Goal: Find specific page/section: Find specific page/section

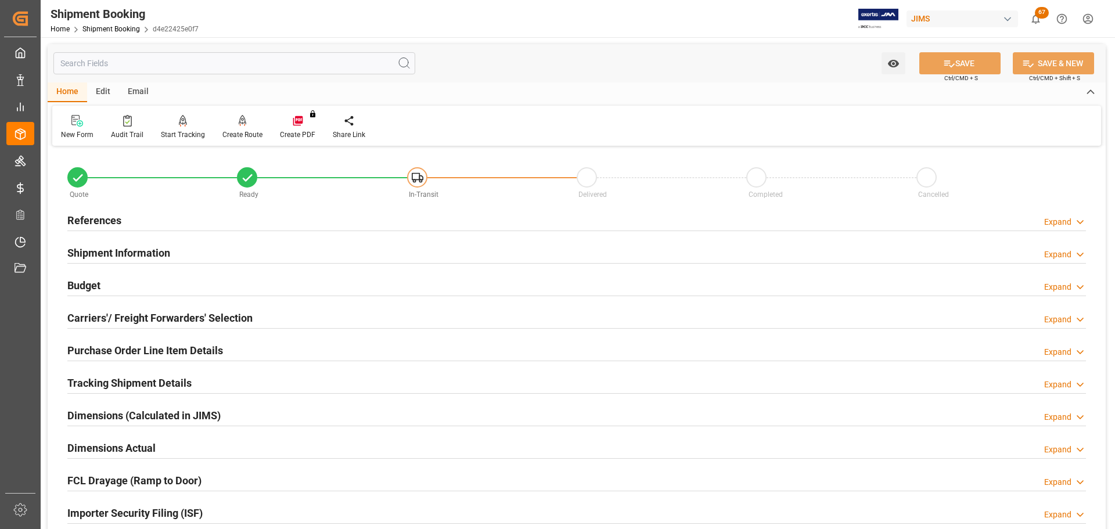
scroll to position [591, 0]
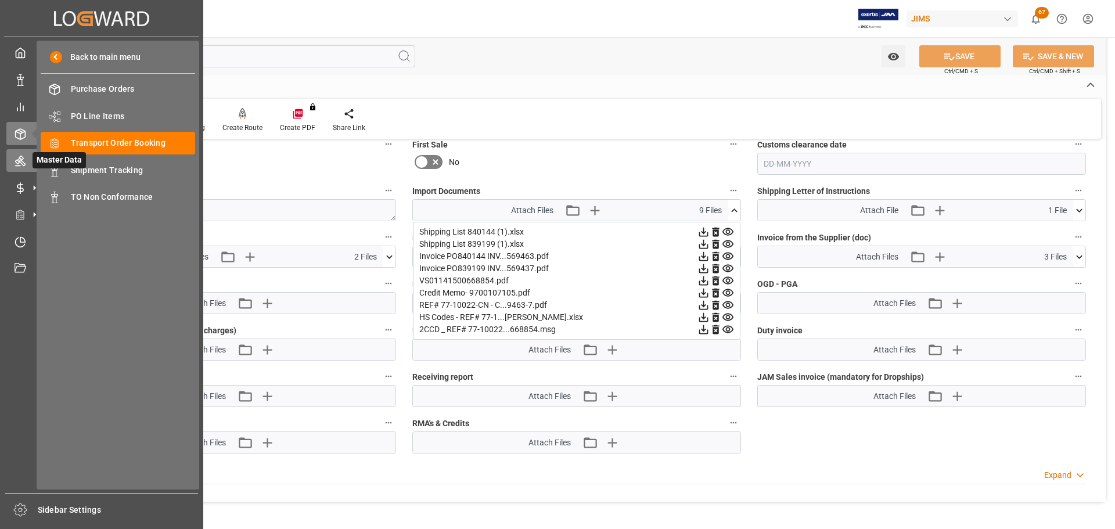
click at [20, 163] on icon at bounding box center [21, 161] width 12 height 12
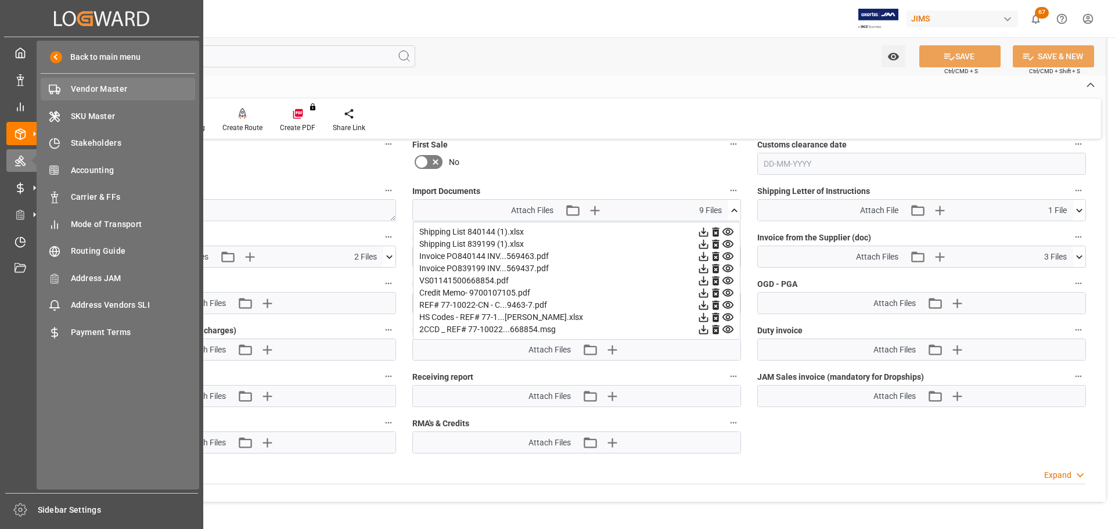
click at [84, 83] on span "Vendor Master" at bounding box center [133, 89] width 125 height 12
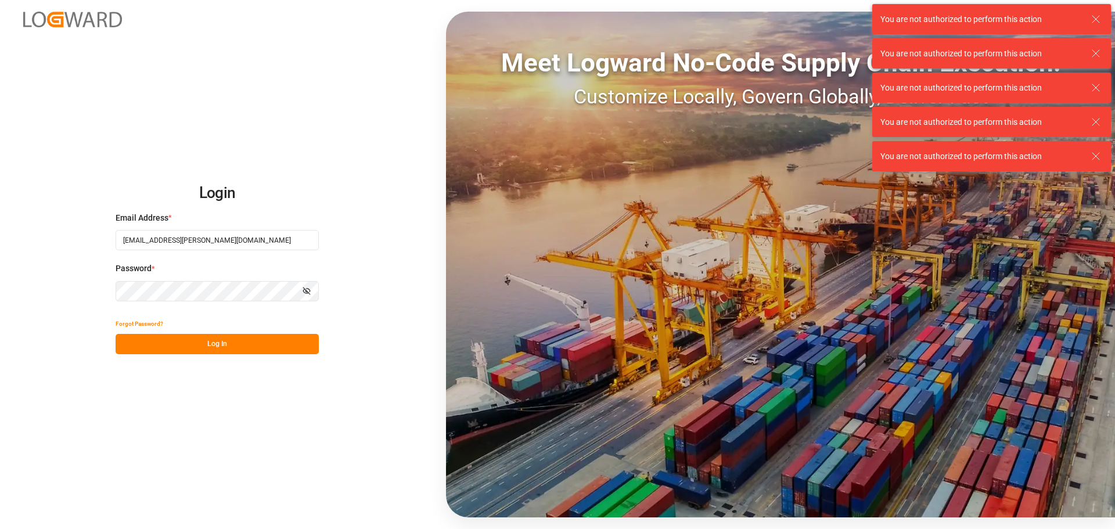
click at [177, 345] on button "Log In" at bounding box center [217, 344] width 203 height 20
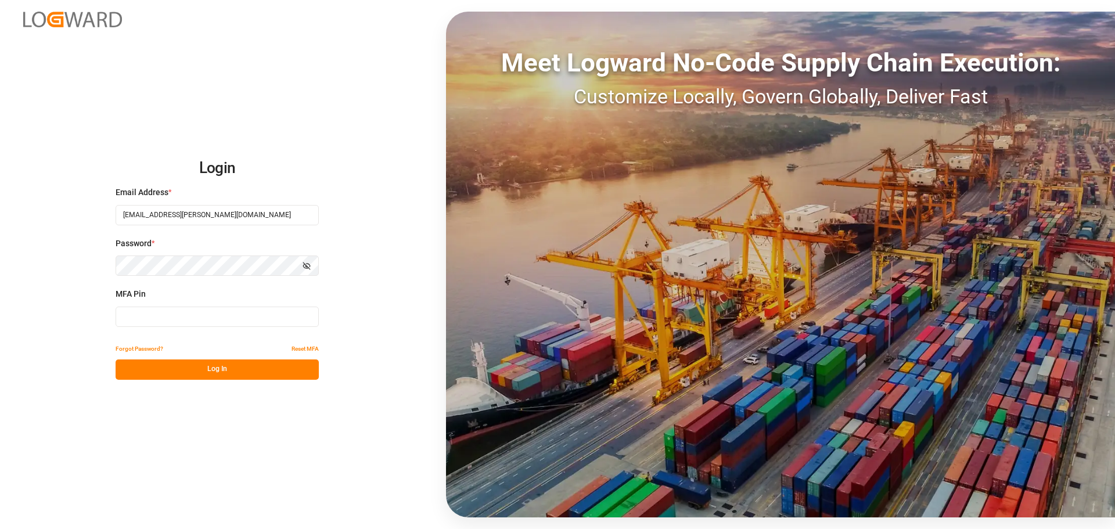
click at [177, 316] on input at bounding box center [217, 317] width 203 height 20
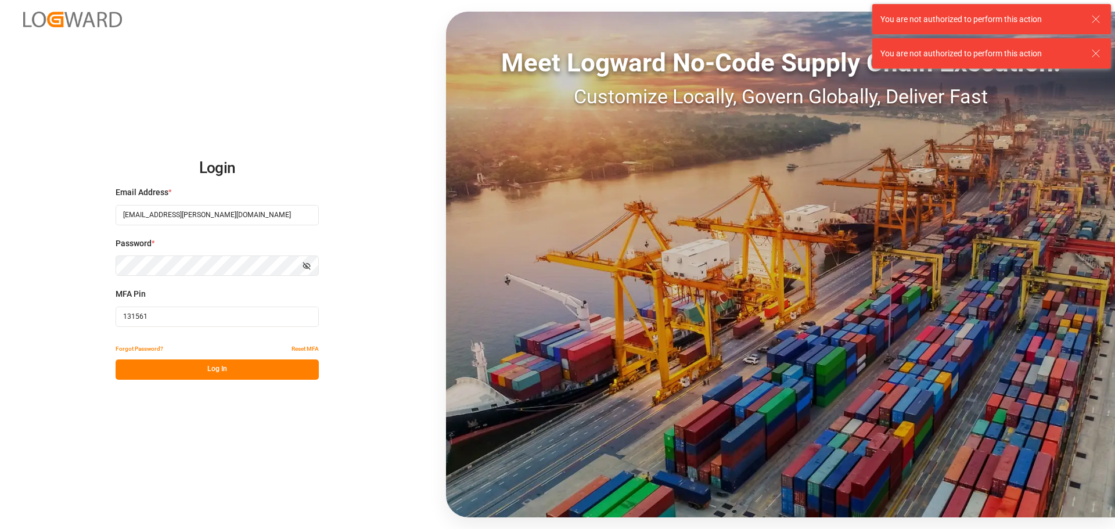
type input "131561"
click at [178, 364] on button "Log In" at bounding box center [217, 370] width 203 height 20
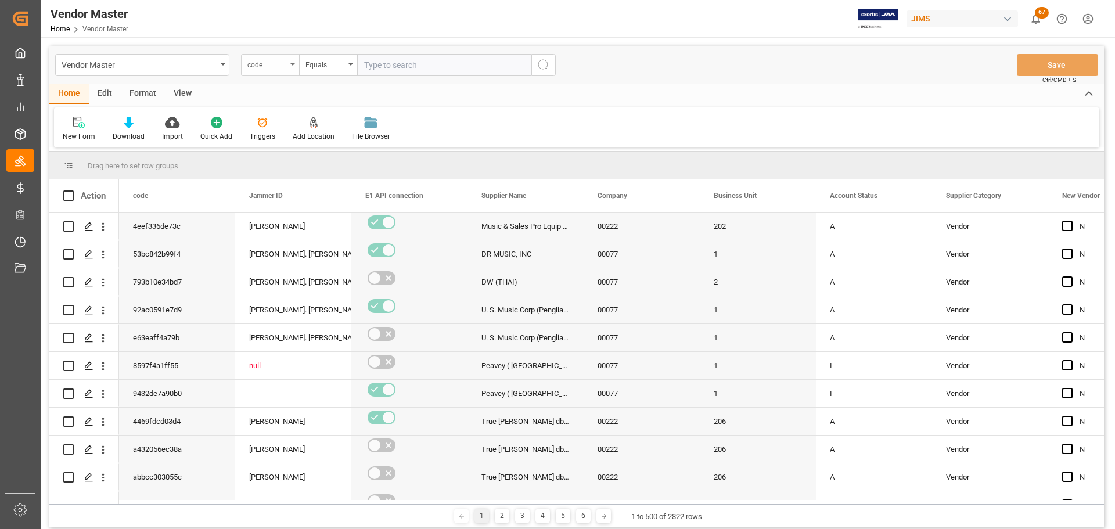
click at [276, 67] on div "code" at bounding box center [266, 63] width 39 height 13
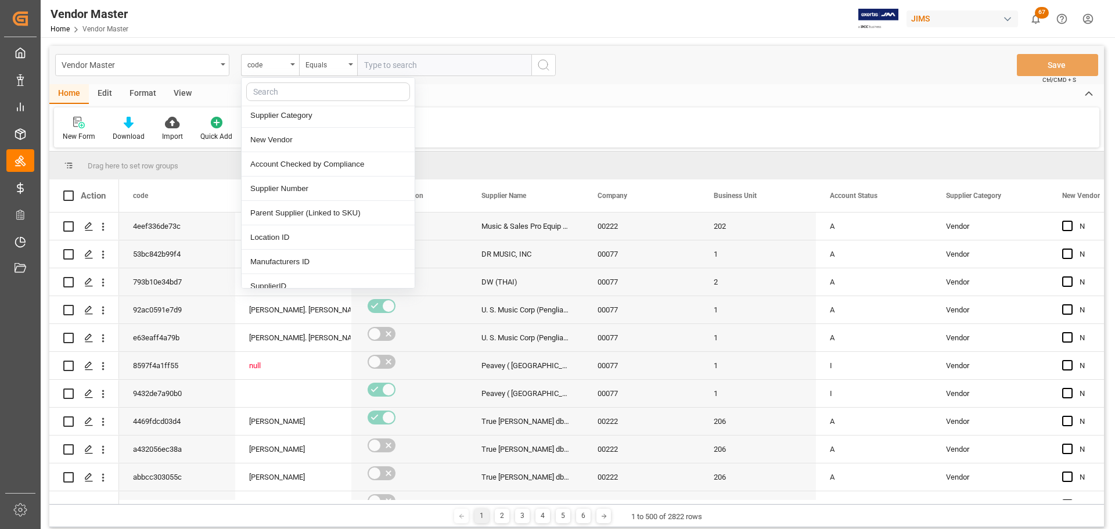
scroll to position [174, 0]
click at [327, 190] on div "Supplier Number" at bounding box center [328, 188] width 173 height 24
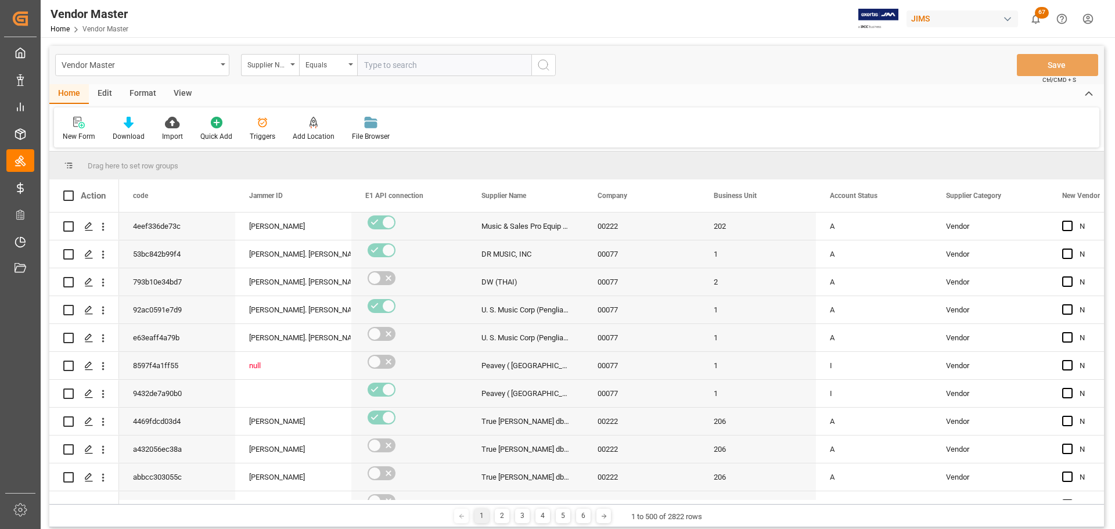
click at [400, 64] on input "text" at bounding box center [444, 65] width 174 height 22
paste input "359102"
type input "359102"
click at [546, 67] on icon "search button" at bounding box center [544, 65] width 14 height 14
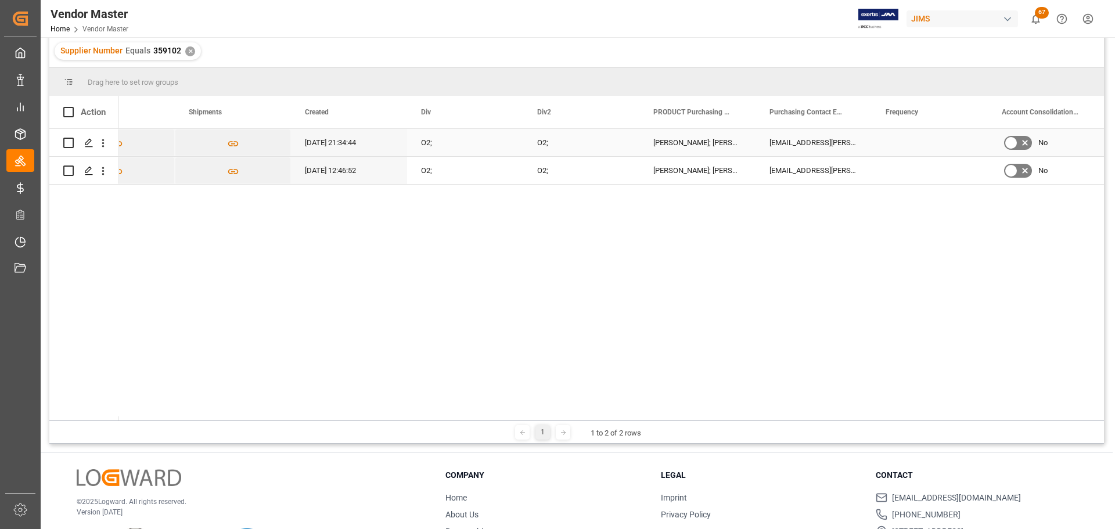
click at [717, 143] on div "[PERSON_NAME]; [PERSON_NAME]; [PERSON_NAME]" at bounding box center [697, 142] width 116 height 27
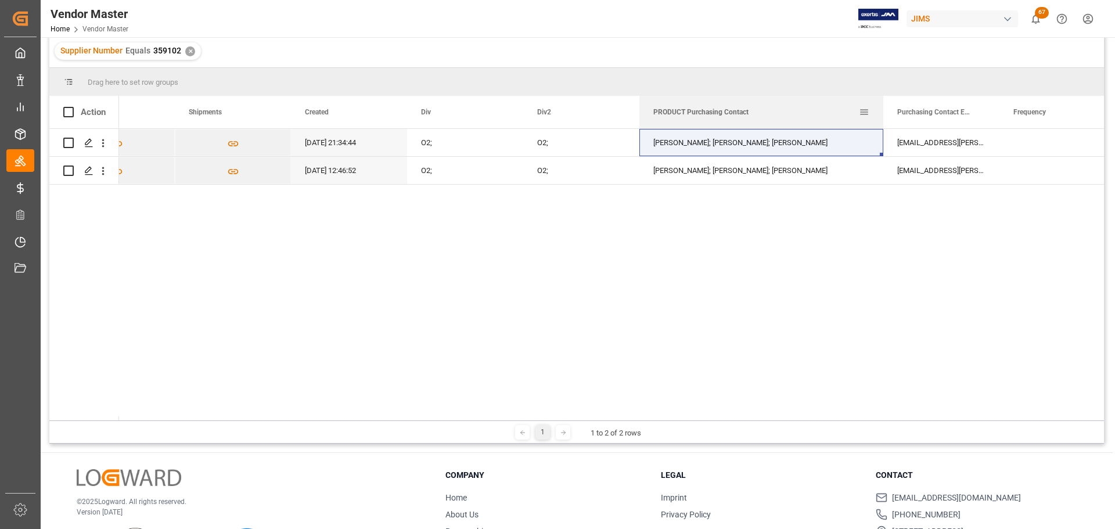
drag, startPoint x: 753, startPoint y: 109, endPoint x: 881, endPoint y: 114, distance: 127.9
click at [881, 114] on div at bounding box center [883, 112] width 5 height 33
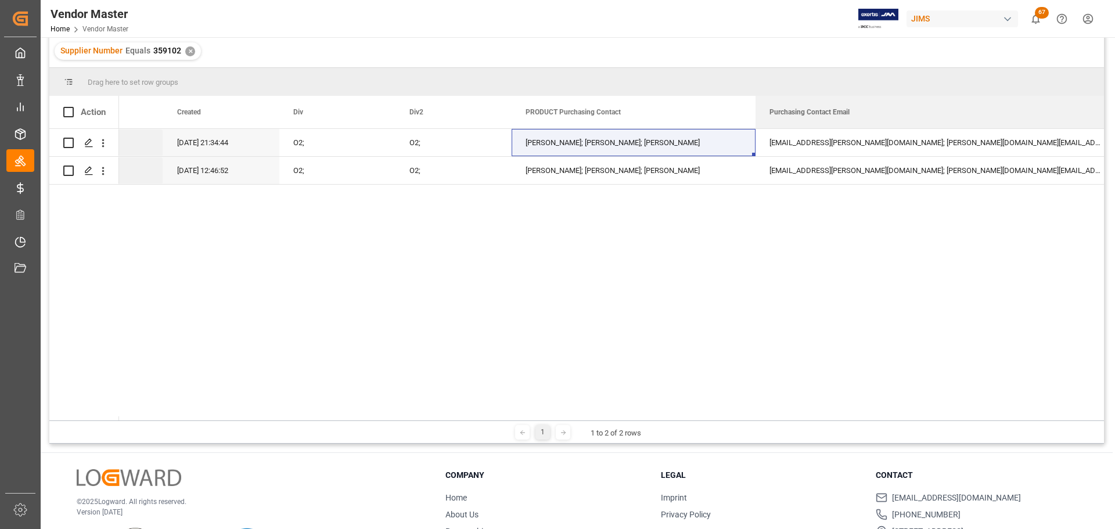
drag, startPoint x: 870, startPoint y: 106, endPoint x: 1113, endPoint y: 114, distance: 242.9
click at [1113, 114] on div "Vendor Master Home Vendor Master [PERSON_NAME] 67 Notifications Only show unrea…" at bounding box center [577, 264] width 1072 height 529
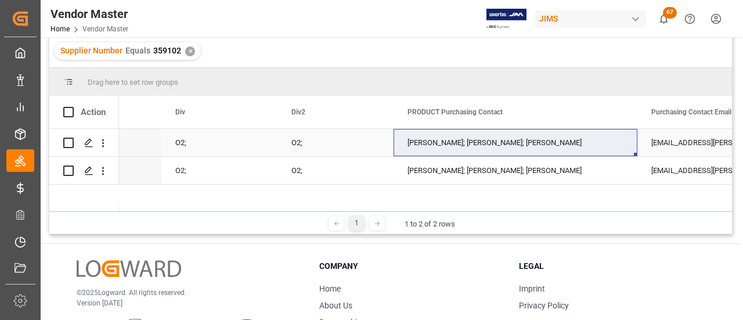
click at [583, 142] on div "[PERSON_NAME]; [PERSON_NAME]; [PERSON_NAME]" at bounding box center [516, 142] width 244 height 27
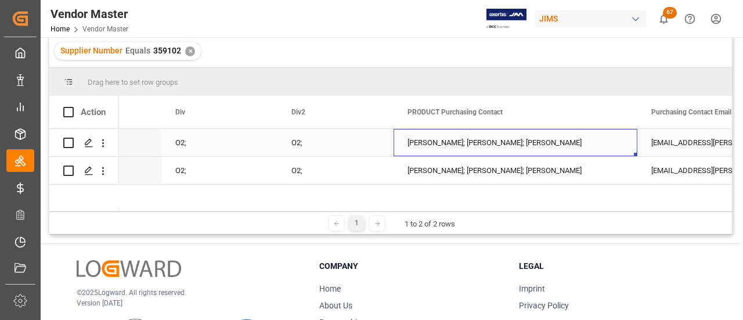
click at [583, 142] on div "[PERSON_NAME]; [PERSON_NAME]; [PERSON_NAME]" at bounding box center [516, 142] width 244 height 27
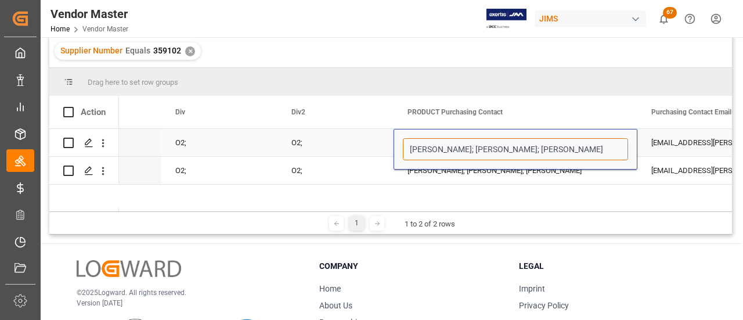
drag, startPoint x: 590, startPoint y: 153, endPoint x: 509, endPoint y: 158, distance: 81.5
click at [509, 158] on input "[PERSON_NAME]; [PERSON_NAME]; [PERSON_NAME]" at bounding box center [515, 149] width 225 height 22
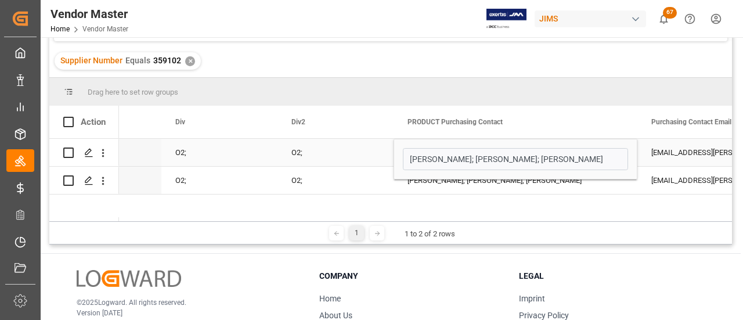
scroll to position [116, 0]
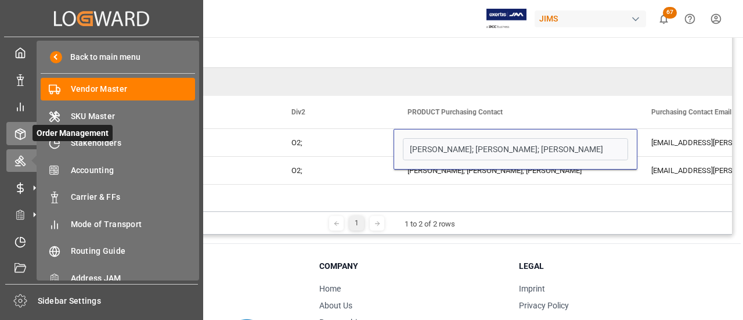
click at [23, 128] on icon at bounding box center [21, 134] width 12 height 12
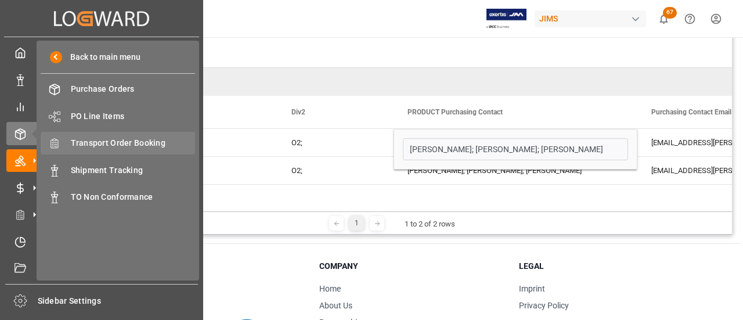
click at [135, 136] on div "Transport Order Booking Transport Order Booking" at bounding box center [118, 143] width 154 height 23
